Goal: Navigation & Orientation: Find specific page/section

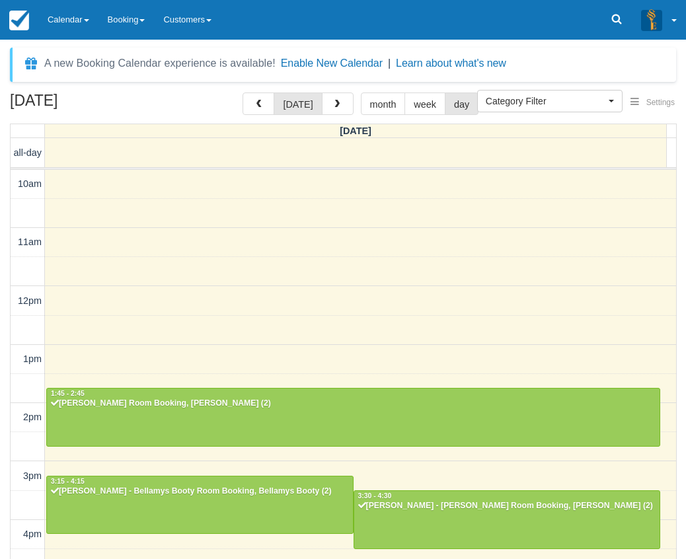
select select
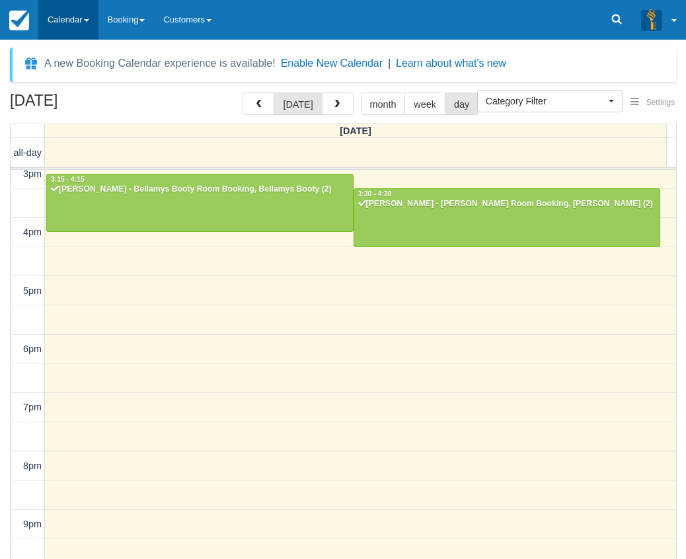
click at [89, 11] on link "Calendar" at bounding box center [68, 20] width 60 height 40
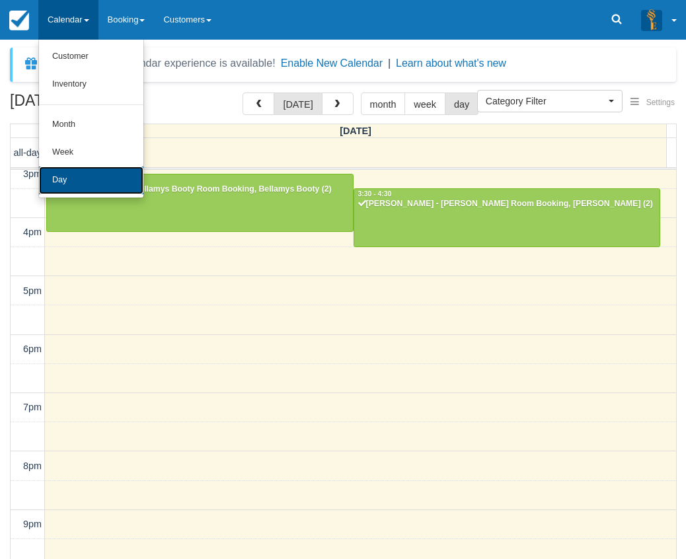
click at [91, 185] on link "Day" at bounding box center [91, 181] width 104 height 28
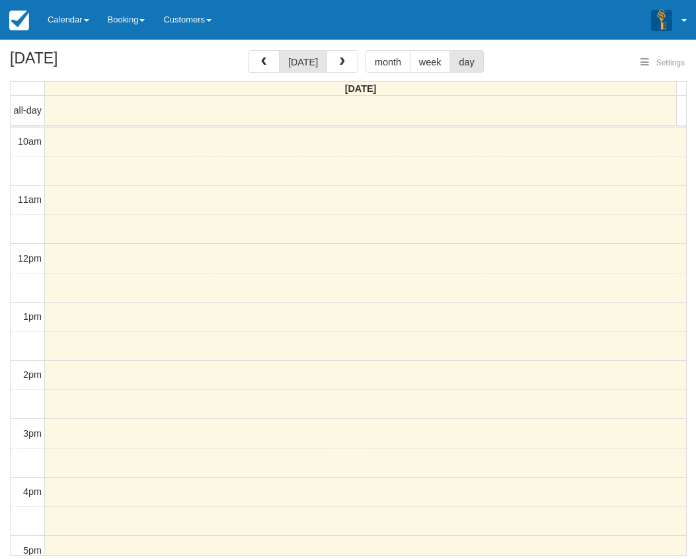
select select
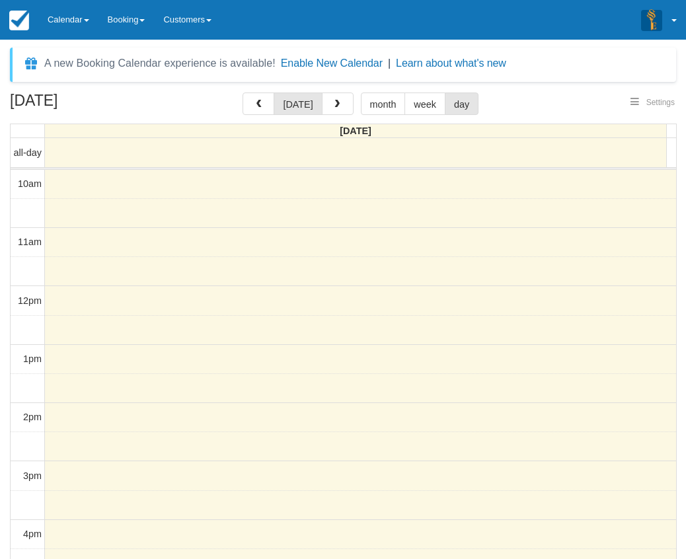
select select
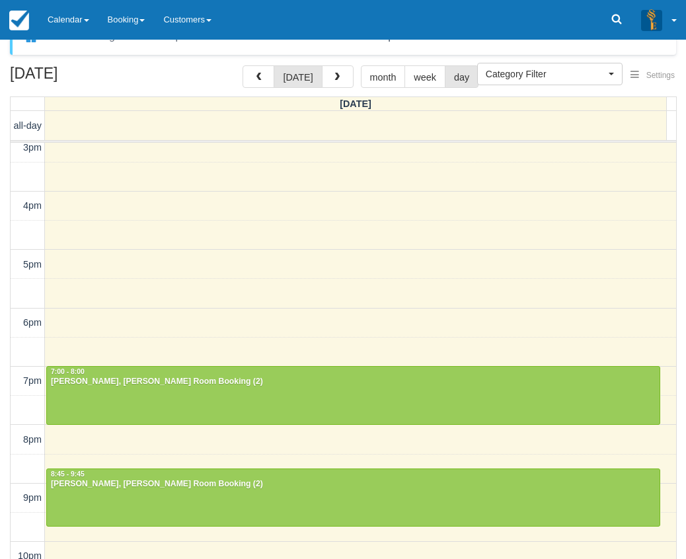
scroll to position [42, 0]
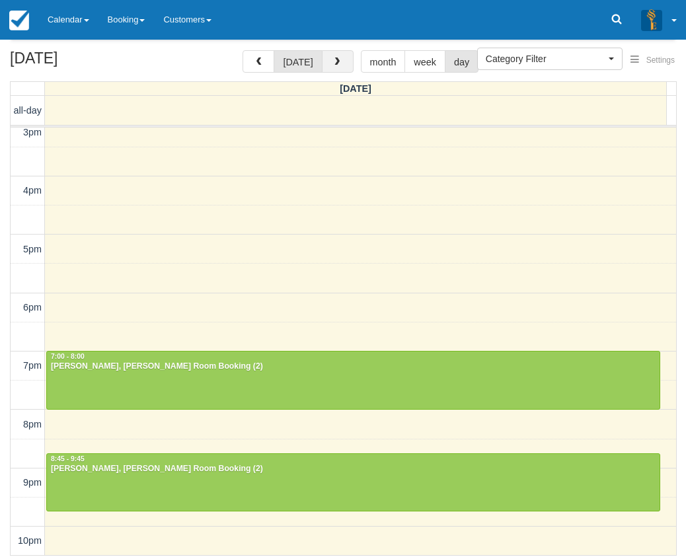
click at [330, 57] on button "button" at bounding box center [338, 61] width 32 height 22
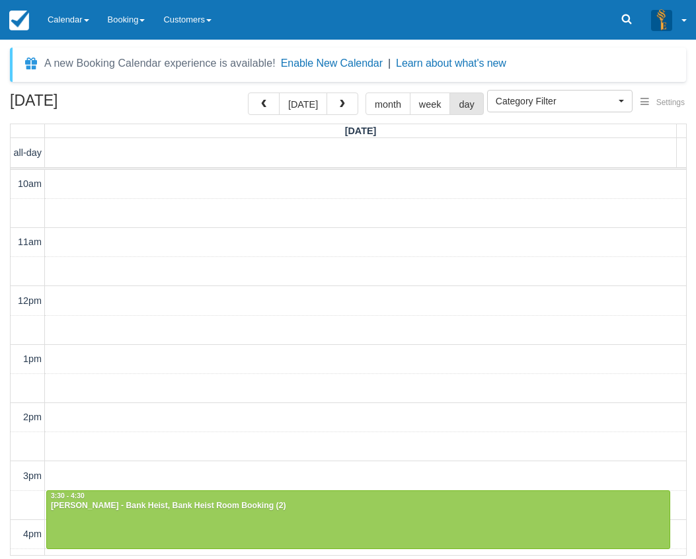
scroll to position [344, 0]
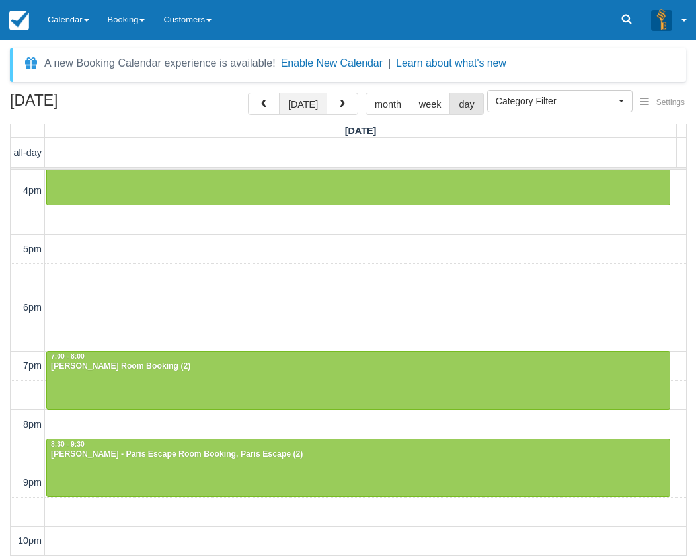
click at [301, 106] on button "[DATE]" at bounding box center [303, 104] width 48 height 22
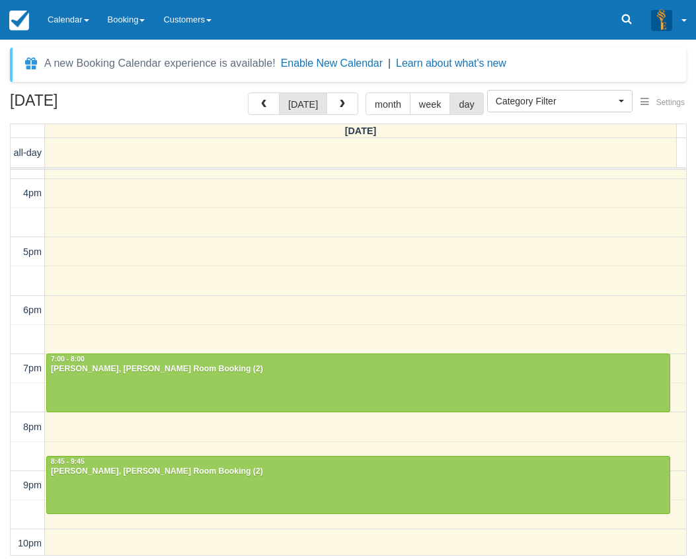
scroll to position [344, 0]
